Goal: Task Accomplishment & Management: Manage account settings

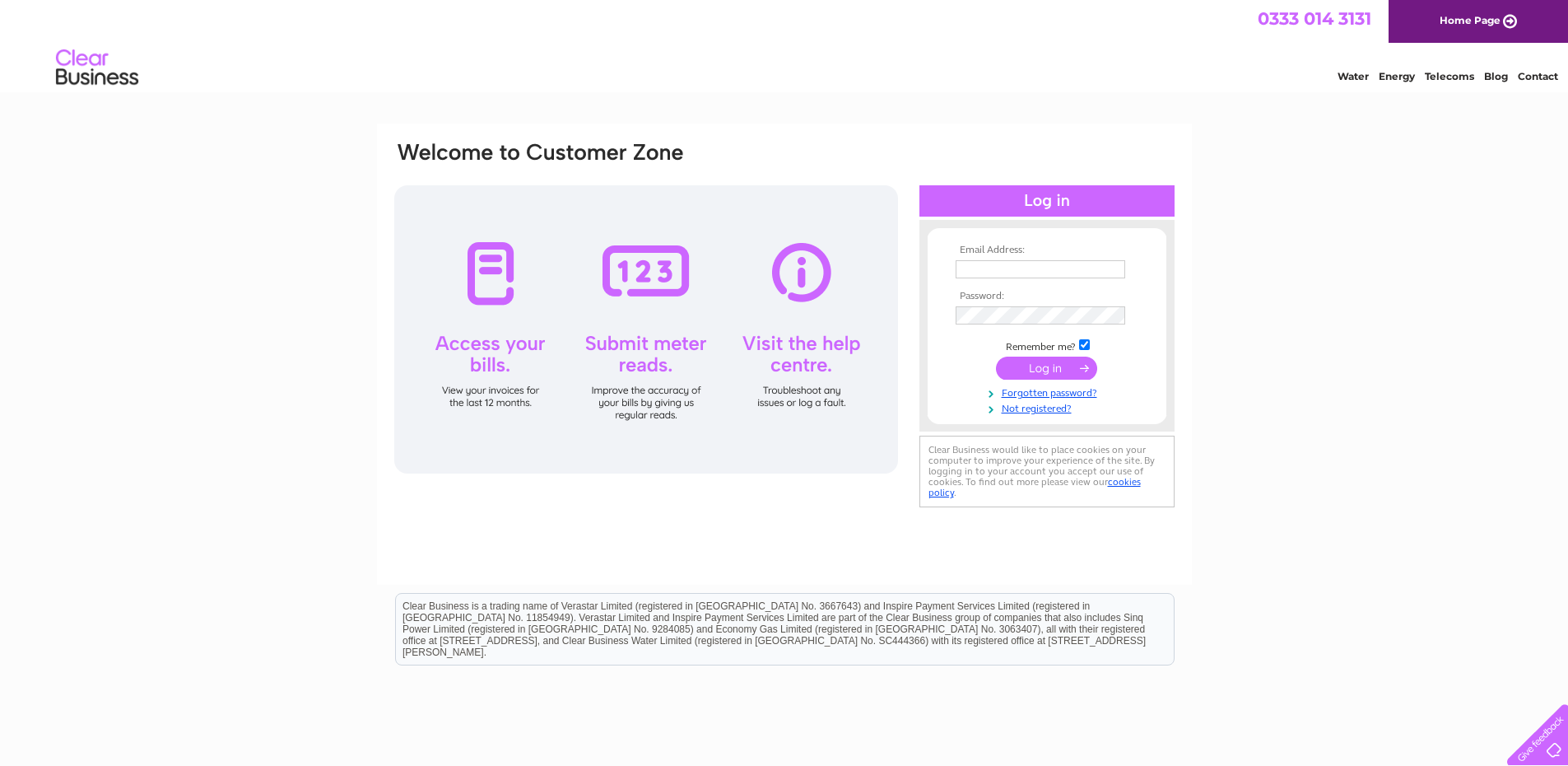
type input "bridgecraft@rjt.co.uk"
click at [1038, 370] on input "submit" at bounding box center [1046, 367] width 101 height 23
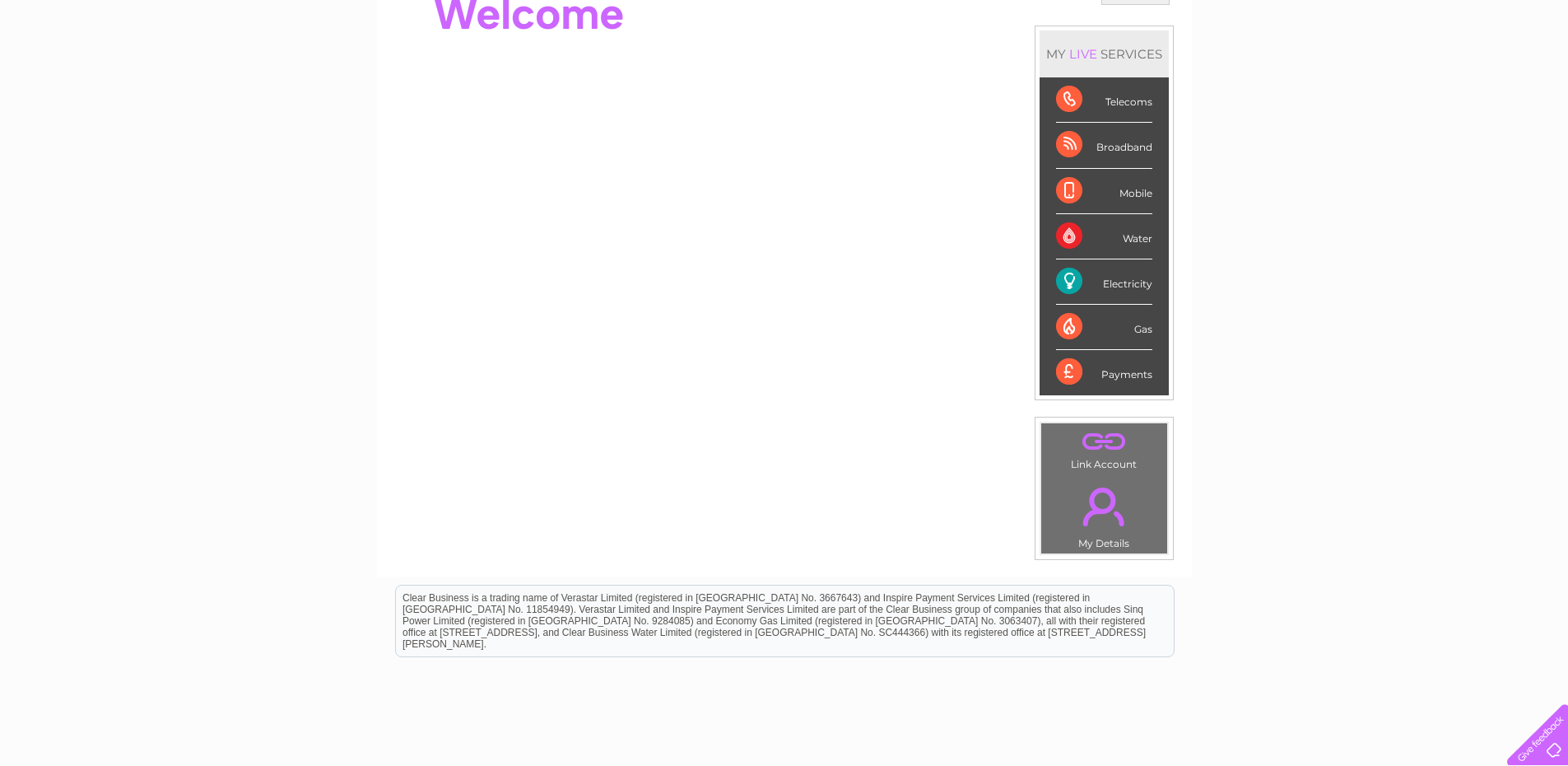
scroll to position [82, 0]
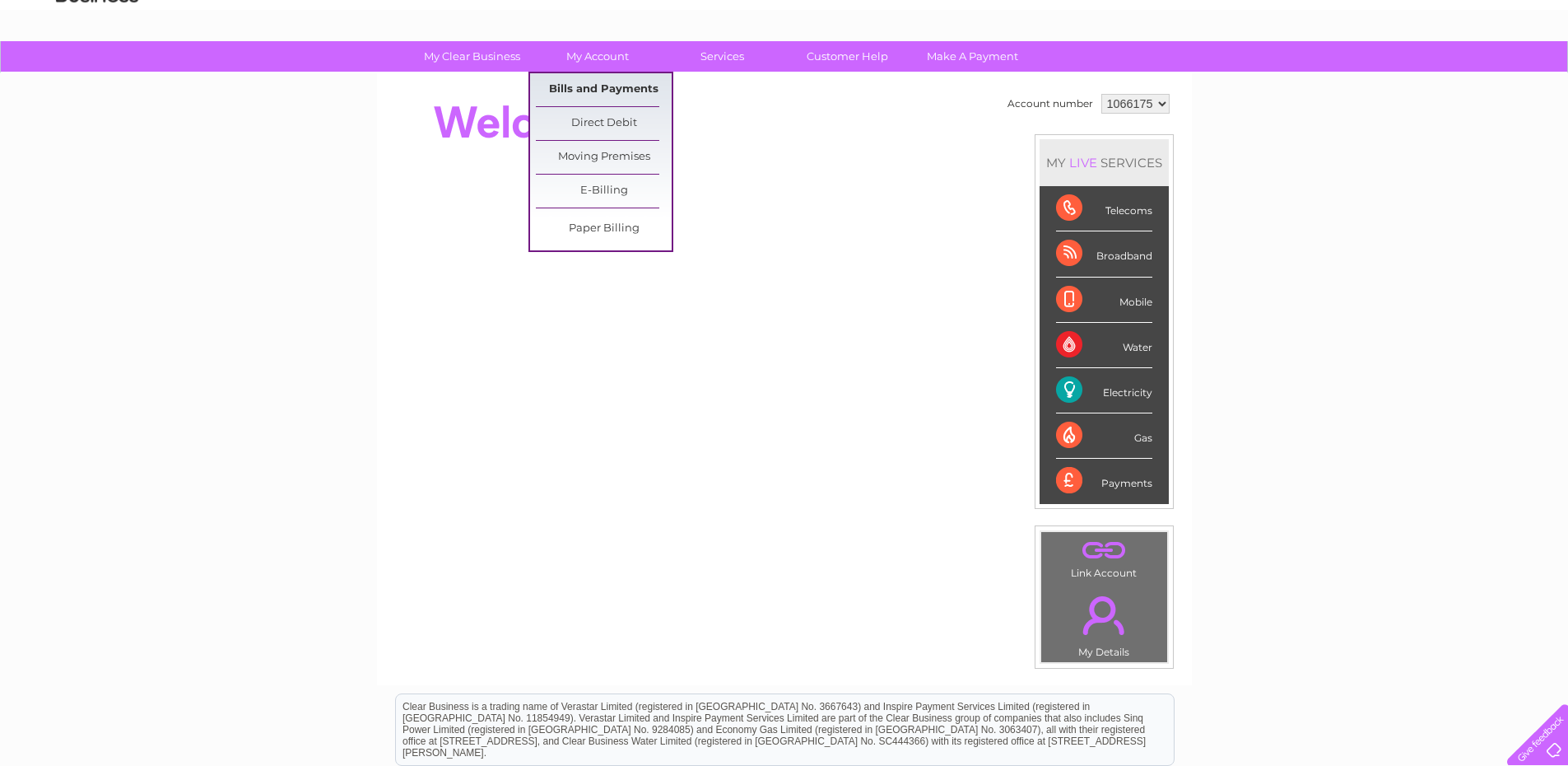
click at [608, 86] on link "Bills and Payments" at bounding box center [604, 89] width 136 height 33
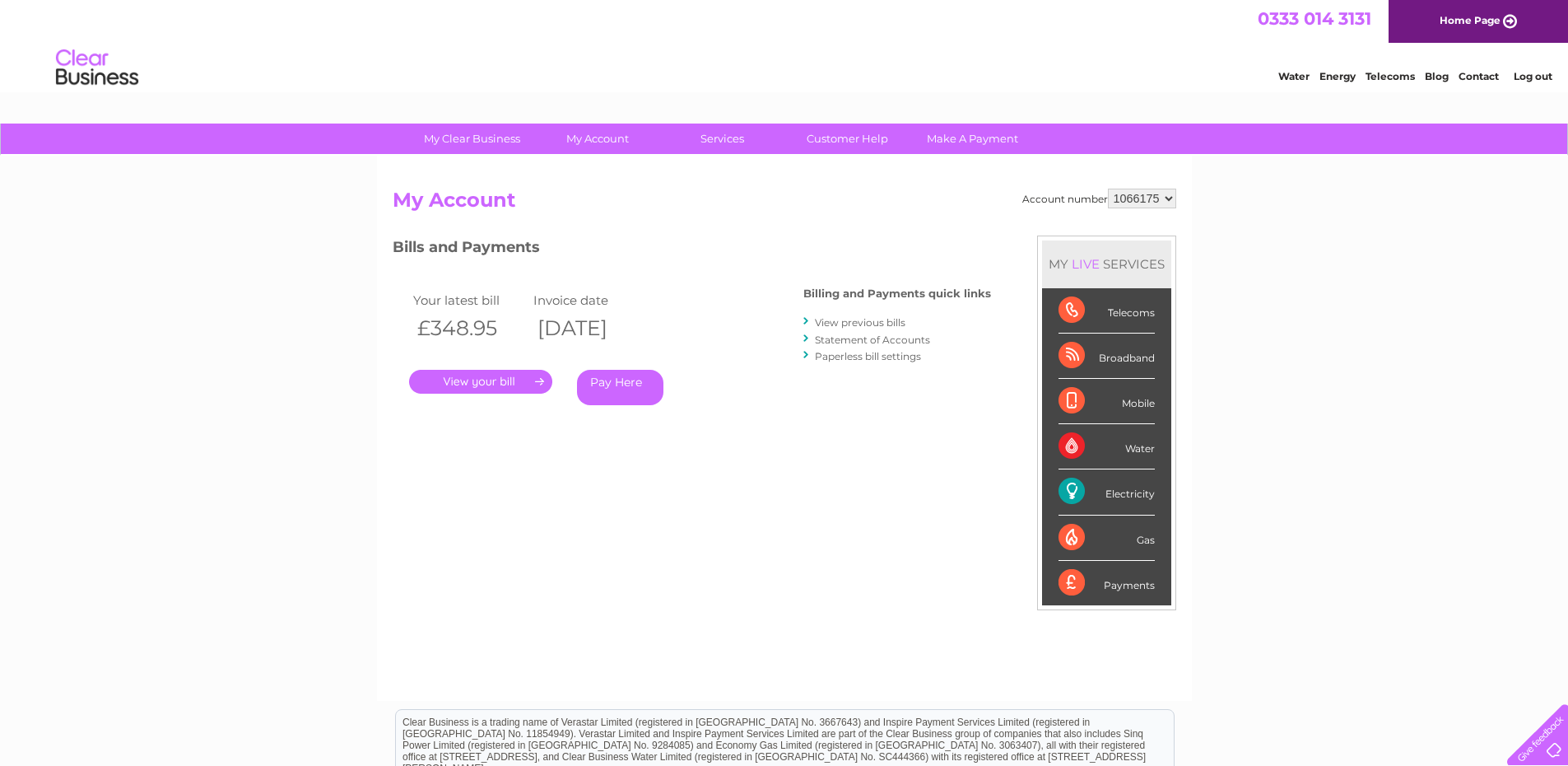
click at [854, 322] on link "View previous bills" at bounding box center [860, 322] width 91 height 13
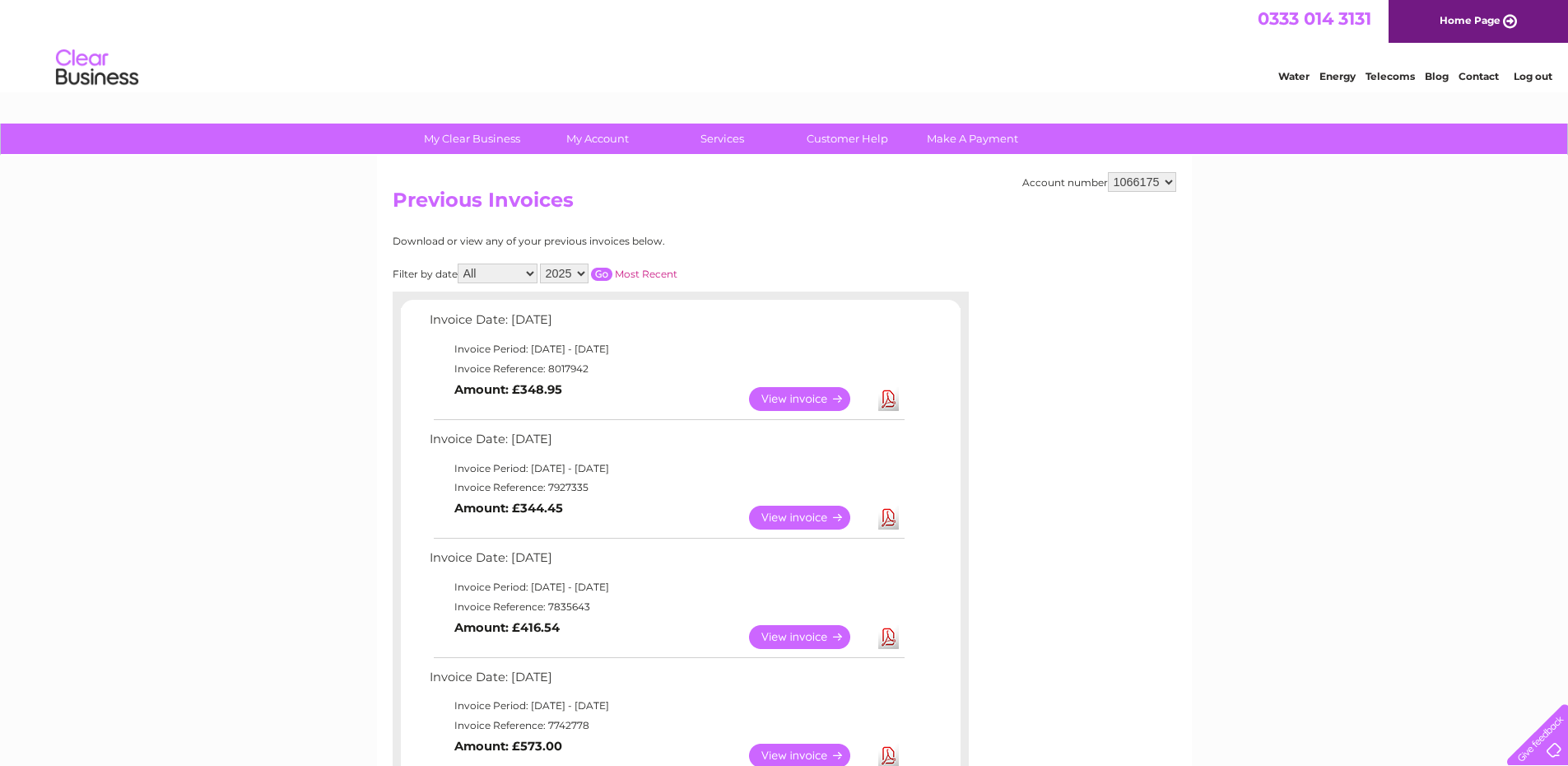
click at [819, 516] on link "View" at bounding box center [809, 518] width 121 height 23
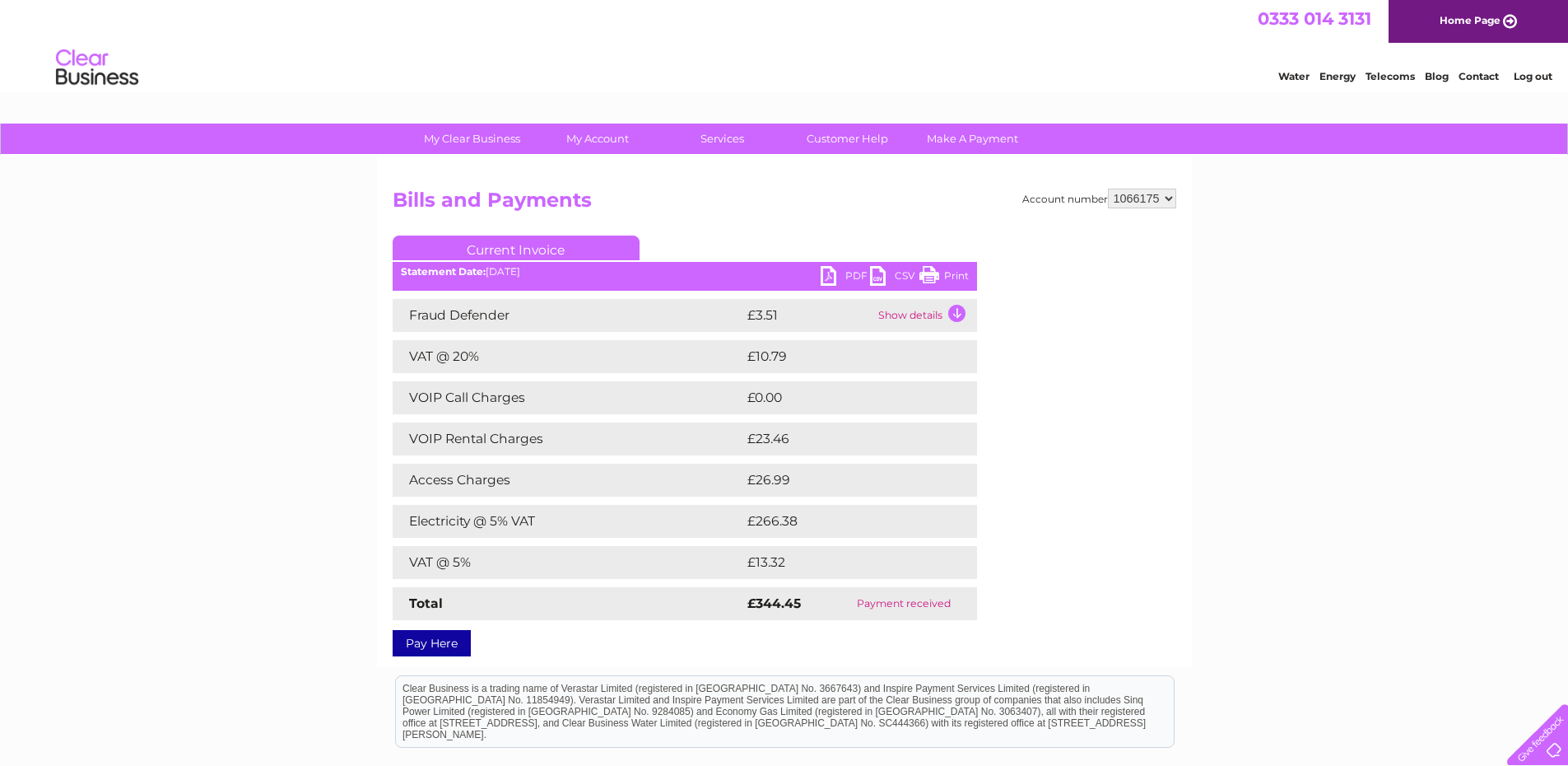
click at [931, 272] on link "Print" at bounding box center [943, 278] width 49 height 23
click at [833, 282] on link "PDF" at bounding box center [845, 278] width 49 height 23
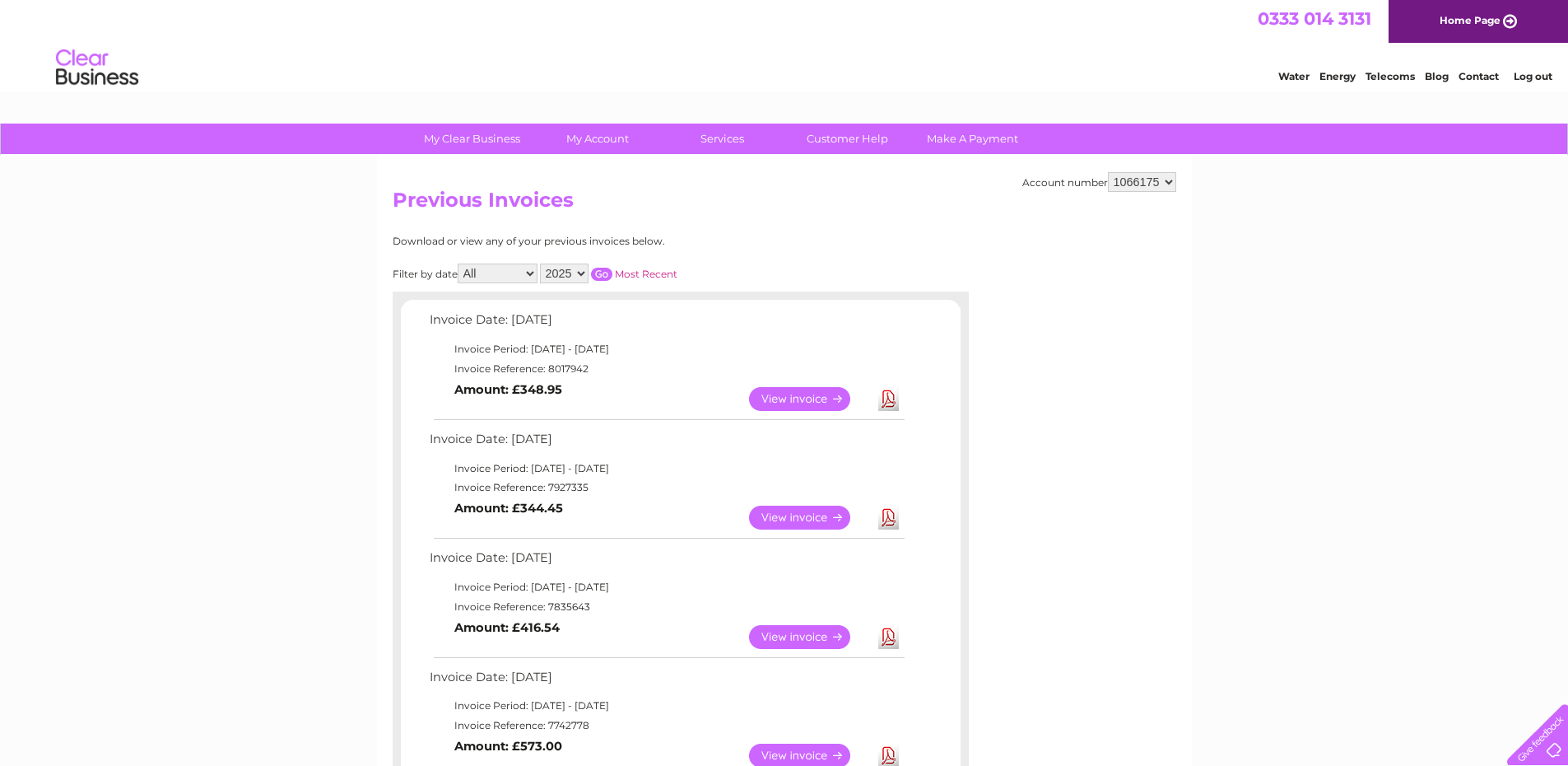
click at [892, 399] on link "Download" at bounding box center [888, 399] width 21 height 23
click at [1529, 77] on link "Log out" at bounding box center [1533, 76] width 39 height 13
